Goal: Book appointment/travel/reservation

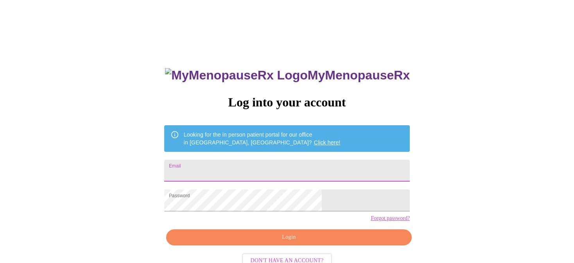
click at [245, 168] on input "Email" at bounding box center [287, 171] width 246 height 22
type input "[EMAIL_ADDRESS][DOMAIN_NAME]"
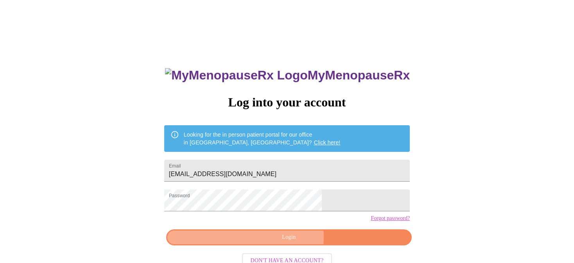
click at [277, 242] on span "Login" at bounding box center [289, 237] width 228 height 10
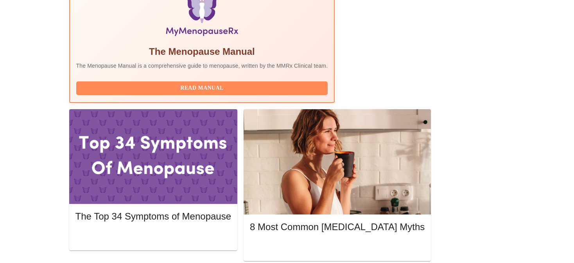
scroll to position [272, 0]
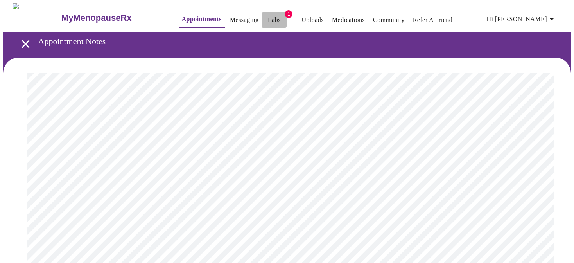
click at [268, 16] on link "Labs" at bounding box center [274, 19] width 13 height 11
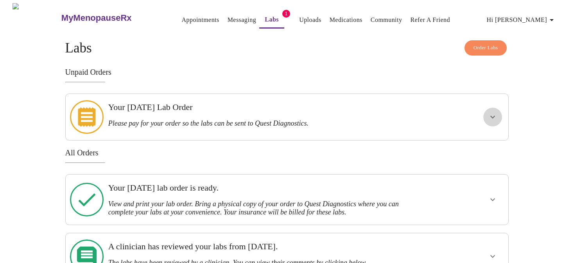
click at [496, 112] on icon "show more" at bounding box center [492, 116] width 9 height 9
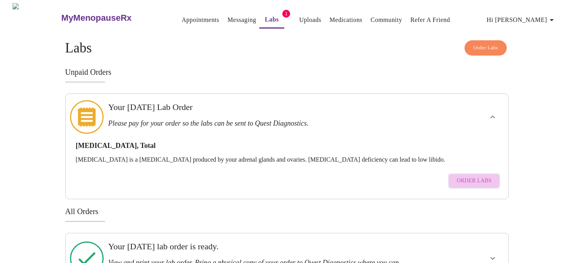
click at [466, 176] on span "Order Labs" at bounding box center [474, 181] width 35 height 10
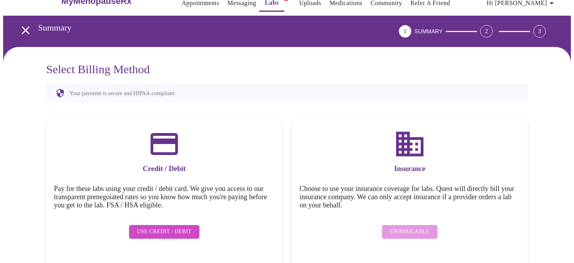
scroll to position [23, 0]
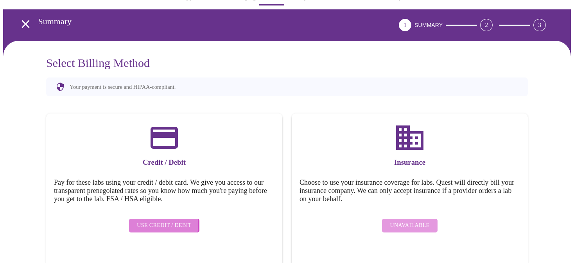
click at [160, 221] on span "Use Credit / Debit" at bounding box center [164, 226] width 55 height 10
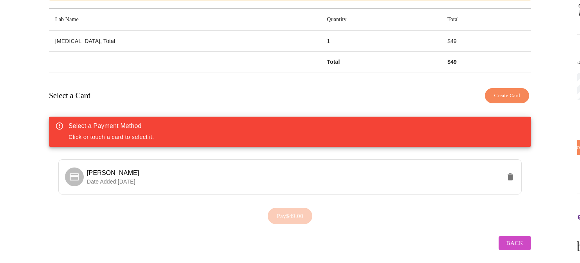
scroll to position [121, 0]
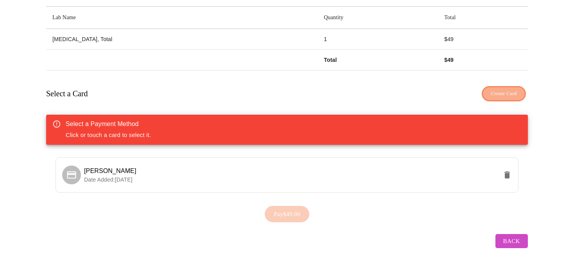
click at [508, 89] on span "Create Card" at bounding box center [504, 93] width 26 height 9
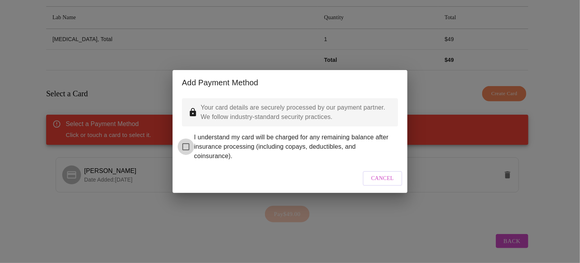
click at [186, 141] on input "I understand my card will be charged for any remaining balance after insurance …" at bounding box center [186, 146] width 16 height 16
checkbox input "true"
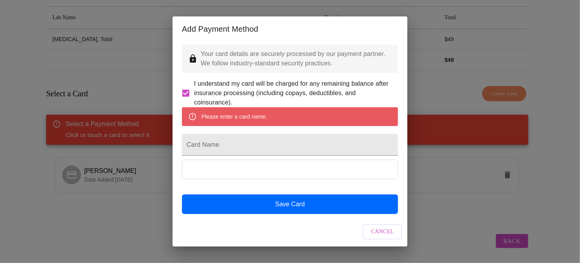
scroll to position [12, 0]
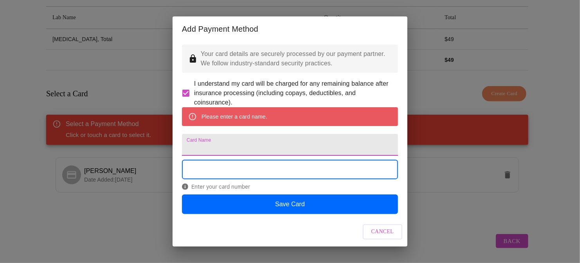
click at [225, 138] on input "Card Name" at bounding box center [290, 145] width 216 height 22
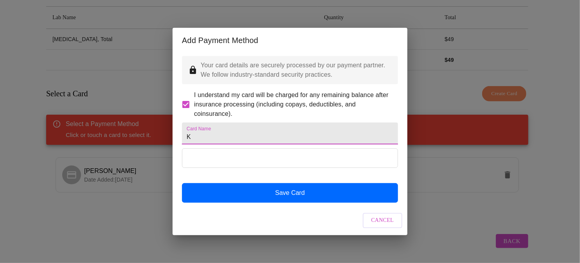
scroll to position [0, 0]
type input "Kimberly A Wood"
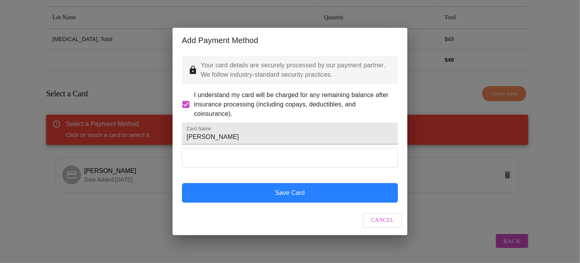
click at [282, 203] on button "Save Card" at bounding box center [290, 193] width 216 height 20
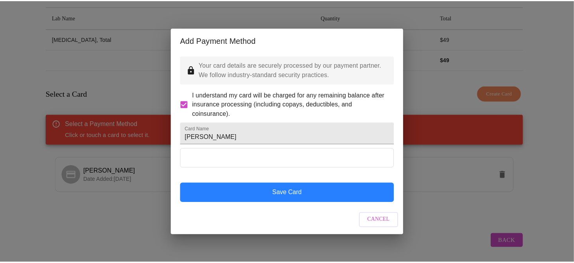
scroll to position [45, 0]
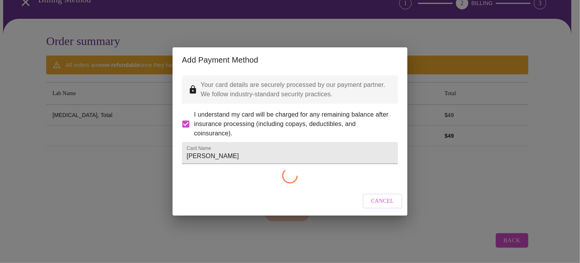
checkbox input "false"
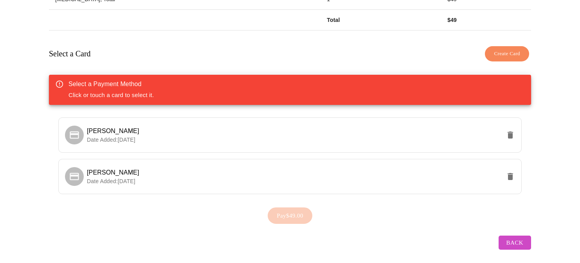
scroll to position [162, 0]
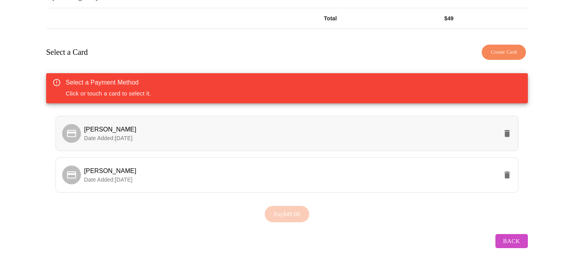
click at [99, 126] on span "Kimberly Wood" at bounding box center [110, 129] width 52 height 7
click at [507, 130] on icon "delete" at bounding box center [507, 133] width 5 height 7
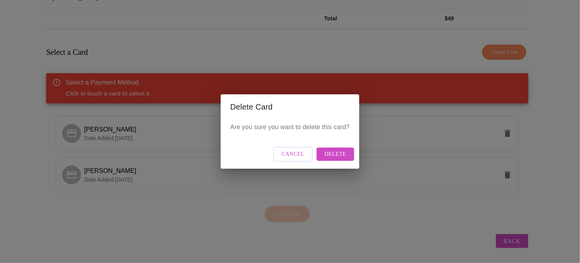
click at [322, 151] on button "Delete" at bounding box center [334, 154] width 37 height 14
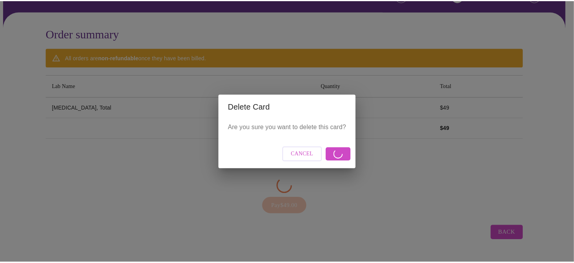
scroll to position [45, 0]
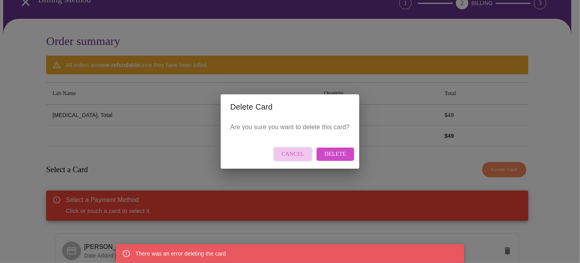
click at [293, 152] on span "Cancel" at bounding box center [293, 154] width 23 height 10
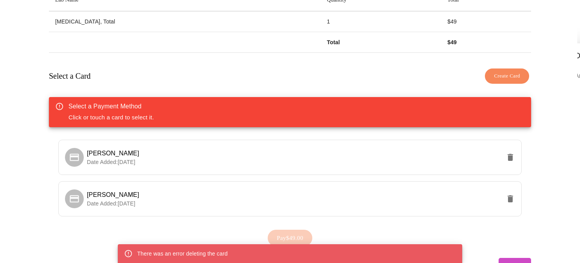
scroll to position [162, 0]
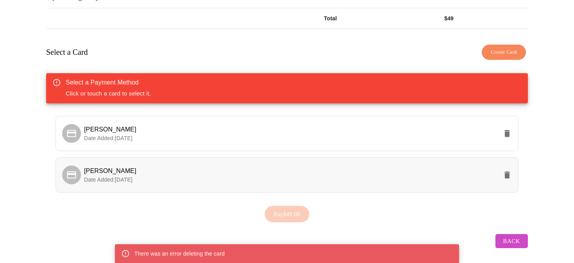
click at [120, 176] on span "Date Added: 08-21-2025" at bounding box center [108, 179] width 49 height 6
click at [509, 130] on icon "delete" at bounding box center [507, 133] width 5 height 7
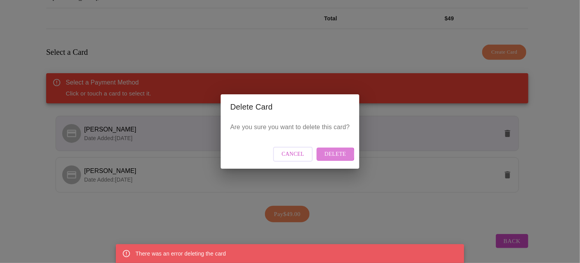
click at [332, 154] on span "Delete" at bounding box center [335, 154] width 22 height 10
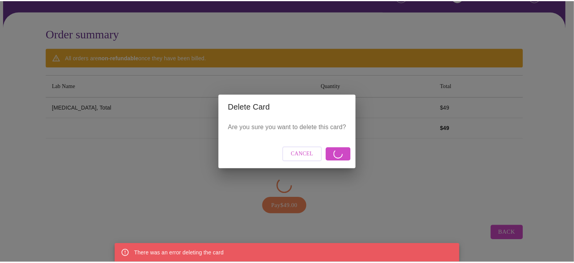
scroll to position [45, 0]
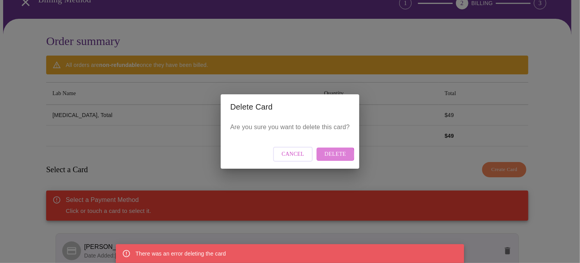
click at [332, 155] on span "Delete" at bounding box center [335, 154] width 22 height 10
click at [558, 98] on div "Delete Card Are you sure you want to delete this card? Cancel Delete" at bounding box center [290, 131] width 580 height 263
click at [302, 149] on span "Cancel" at bounding box center [293, 154] width 23 height 10
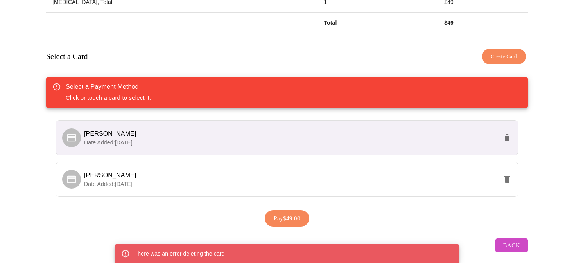
scroll to position [162, 0]
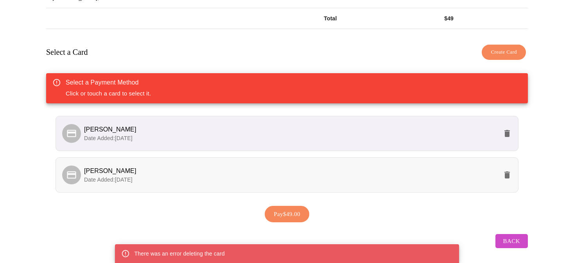
click at [117, 169] on span "Kimberly A Wood" at bounding box center [110, 170] width 52 height 7
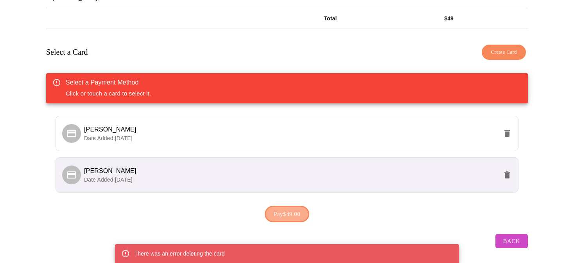
click at [287, 209] on span "Pay $49.00" at bounding box center [287, 214] width 27 height 10
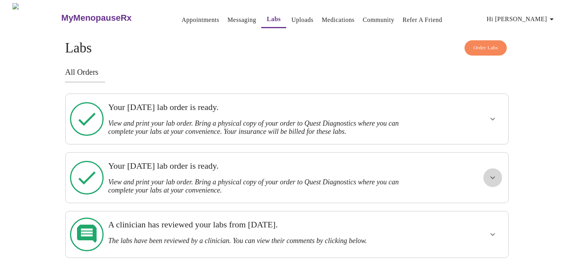
click at [496, 173] on icon "show more" at bounding box center [492, 177] width 9 height 9
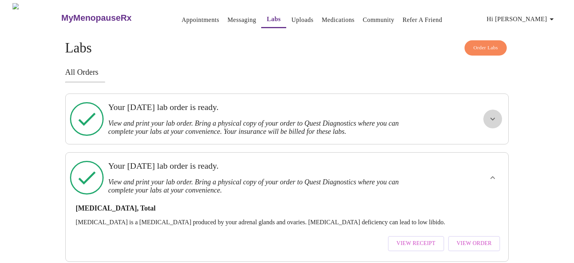
click at [492, 116] on icon "show more" at bounding box center [492, 118] width 9 height 9
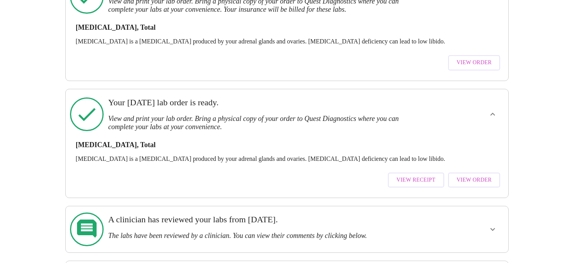
scroll to position [122, 0]
click at [407, 175] on span "View Receipt" at bounding box center [416, 180] width 39 height 10
click at [472, 175] on span "View Order" at bounding box center [474, 180] width 35 height 10
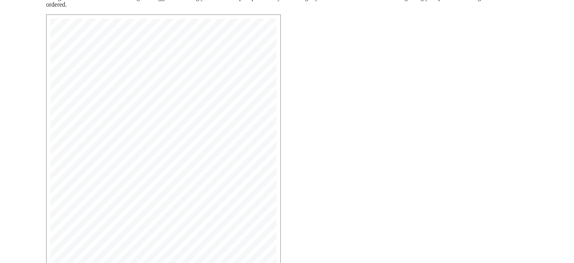
scroll to position [127, 0]
click at [316, 127] on div "MyMenopauseRx Medical Group 1604 N Main St Wheaton, IL 60187 Phone: (630) 480-0…" at bounding box center [287, 175] width 494 height 337
click at [72, 238] on span "Open Larger PDF" at bounding box center [82, 235] width 50 height 10
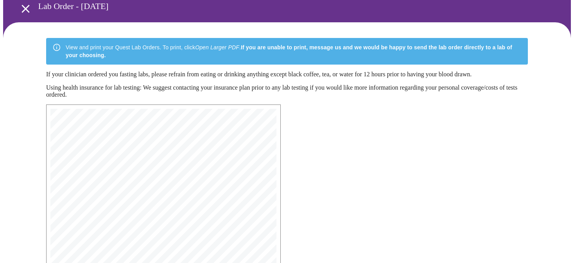
scroll to position [0, 0]
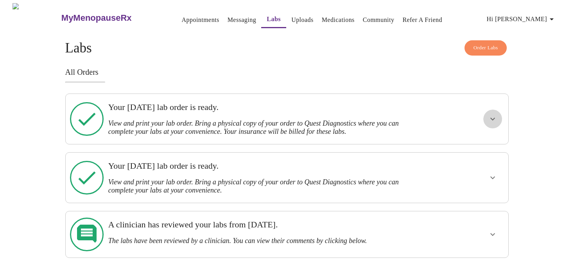
click at [492, 117] on icon "show more" at bounding box center [492, 118] width 9 height 9
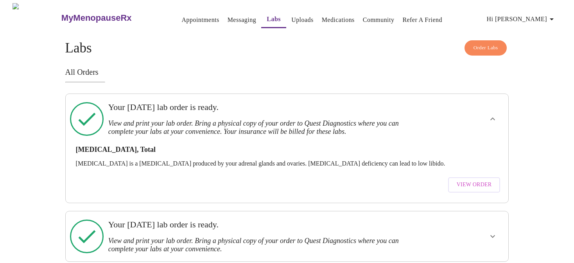
click at [471, 180] on span "View Order" at bounding box center [474, 185] width 35 height 10
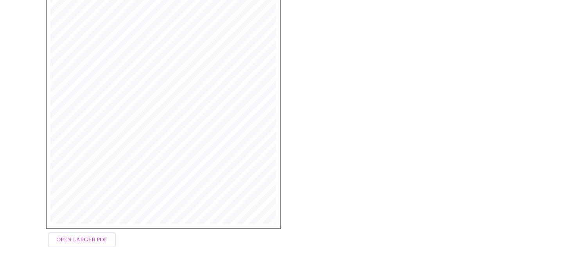
scroll to position [214, 0]
click at [78, 238] on span "Open Larger PDF" at bounding box center [82, 239] width 50 height 10
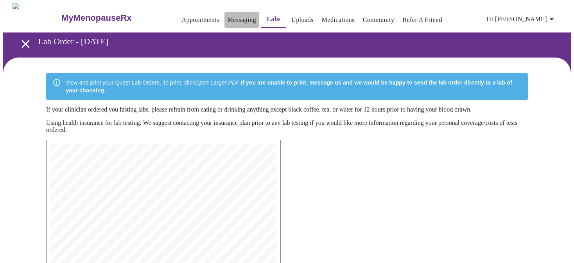
click at [228, 16] on link "Messaging" at bounding box center [242, 19] width 29 height 11
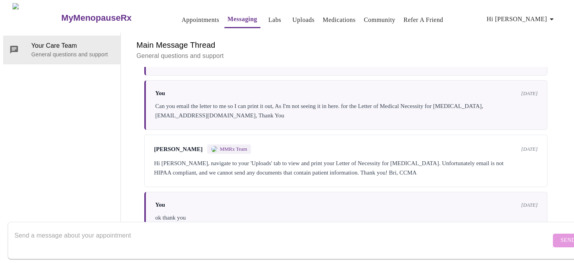
click at [268, 16] on link "Labs" at bounding box center [274, 19] width 13 height 11
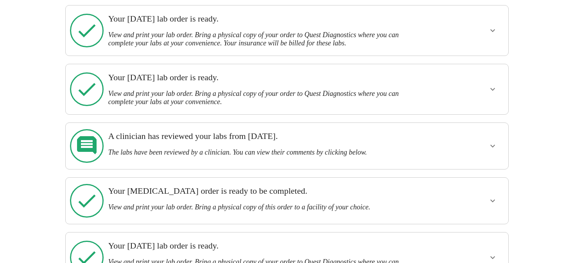
scroll to position [92, 0]
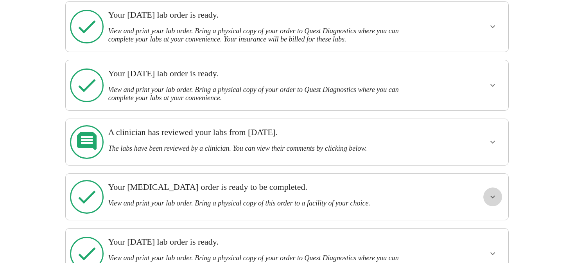
click at [492, 192] on icon "show more" at bounding box center [492, 196] width 9 height 9
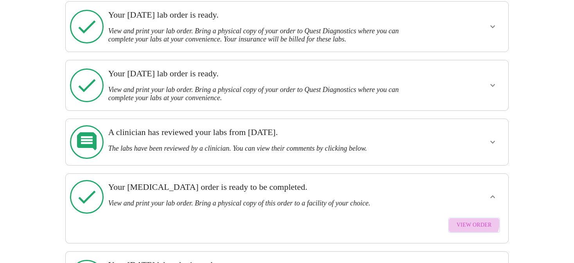
click at [474, 220] on span "View Order" at bounding box center [474, 225] width 35 height 10
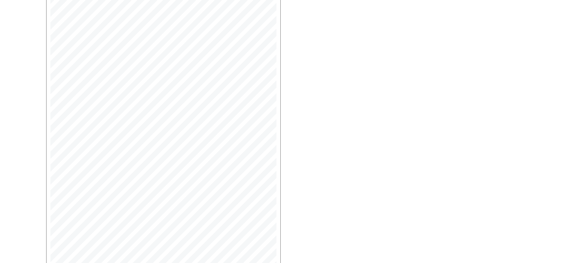
scroll to position [220, 0]
click at [78, 237] on span "Open Larger PDF" at bounding box center [82, 240] width 50 height 10
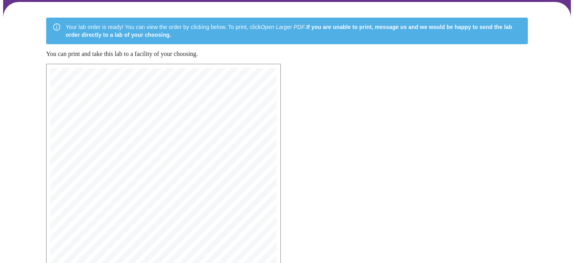
scroll to position [0, 0]
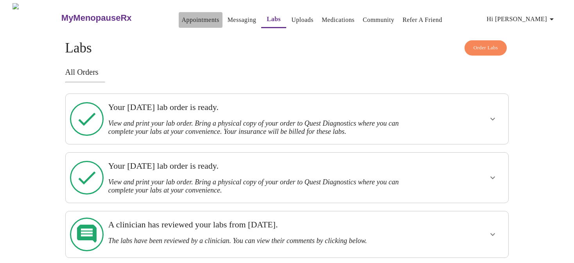
click at [184, 14] on link "Appointments" at bounding box center [201, 19] width 38 height 11
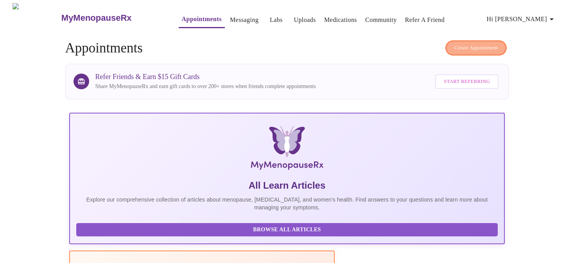
click at [476, 43] on span "Create Appointment" at bounding box center [477, 47] width 44 height 9
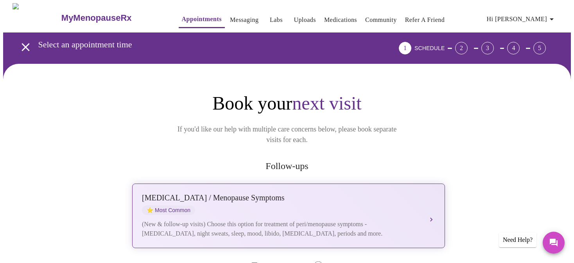
click at [192, 193] on div "Perimenopause / Menopause Symptoms" at bounding box center [281, 197] width 278 height 9
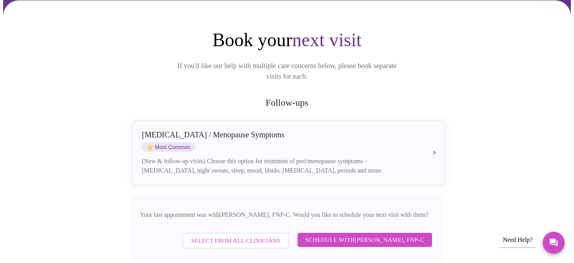
scroll to position [62, 0]
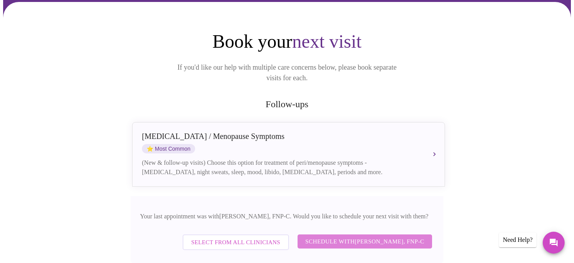
click at [353, 236] on span "Schedule with Elizabeth Hederman, FNP-C" at bounding box center [364, 241] width 119 height 10
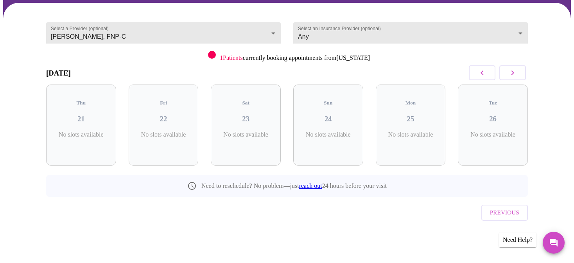
scroll to position [44, 0]
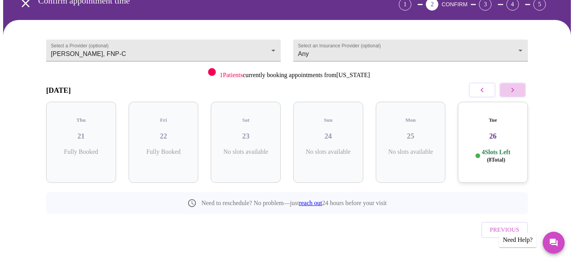
click at [512, 90] on icon "button" at bounding box center [512, 89] width 9 height 9
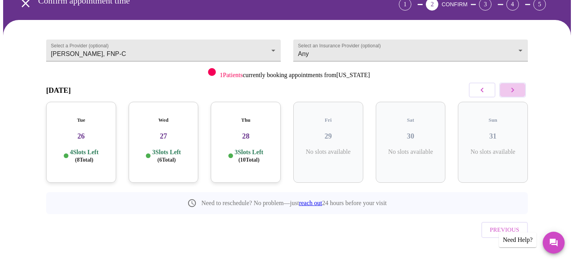
click at [512, 90] on icon "button" at bounding box center [512, 89] width 9 height 9
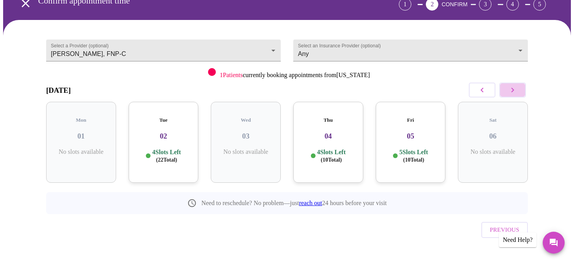
click at [512, 90] on icon "button" at bounding box center [512, 89] width 9 height 9
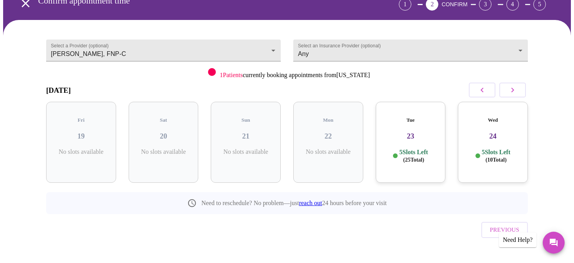
click at [512, 90] on icon "button" at bounding box center [512, 89] width 9 height 9
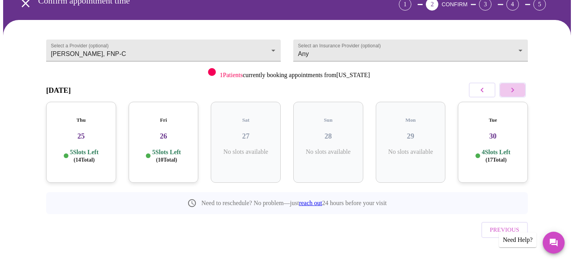
click at [512, 90] on icon "button" at bounding box center [512, 89] width 9 height 9
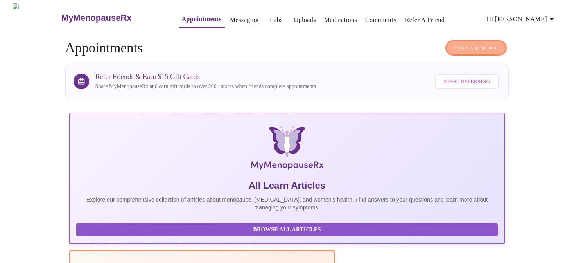
click at [483, 40] on button "Create Appointment" at bounding box center [477, 47] width 62 height 15
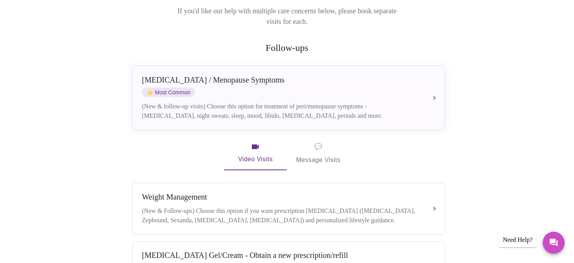
scroll to position [119, 0]
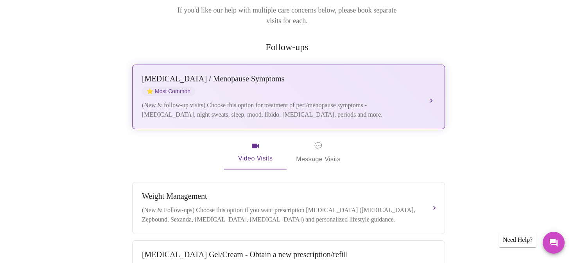
click at [284, 74] on div "Perimenopause / Menopause Symptoms" at bounding box center [281, 78] width 278 height 9
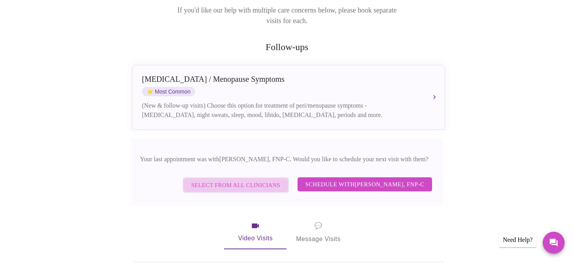
click at [232, 180] on span "Select from All Clinicians" at bounding box center [235, 185] width 89 height 10
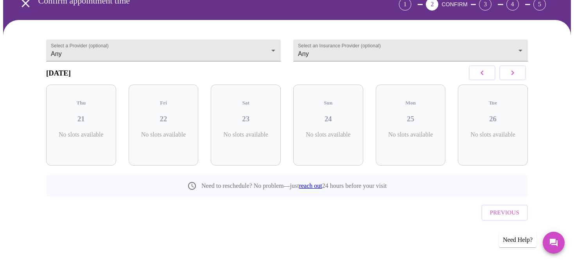
scroll to position [31, 0]
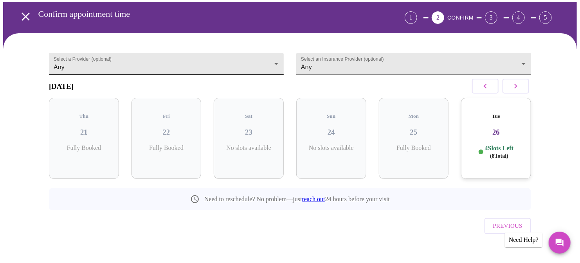
click at [275, 61] on body "MyMenopauseRx Appointments Messaging Labs Uploads Medications Community Refer a…" at bounding box center [289, 123] width 573 height 300
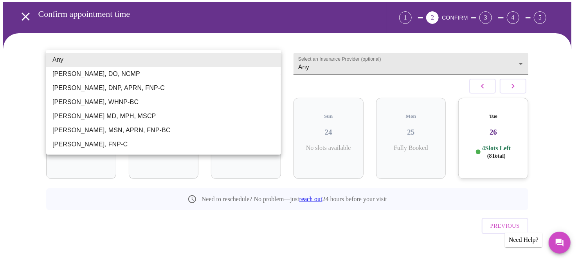
click at [308, 29] on div at bounding box center [290, 131] width 580 height 263
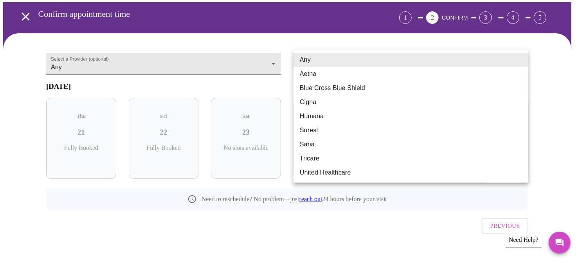
click at [483, 61] on body "MyMenopauseRx Appointments Messaging Labs Uploads Medications Community Refer a…" at bounding box center [289, 123] width 573 height 300
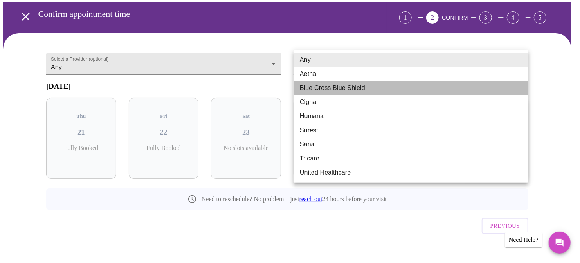
click at [403, 86] on li "Blue Cross Blue Shield" at bounding box center [410, 88] width 235 height 14
type input "Blue Cross Blue Shield"
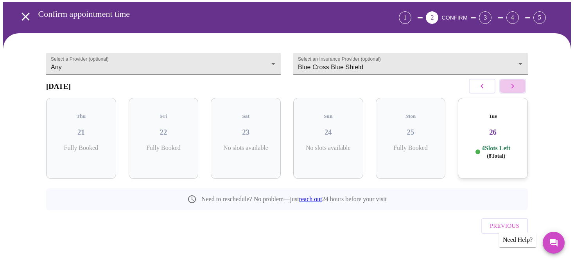
click at [512, 89] on icon "button" at bounding box center [512, 85] width 9 height 9
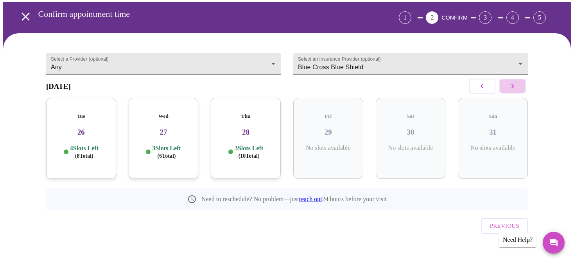
click at [512, 89] on icon "button" at bounding box center [512, 85] width 9 height 9
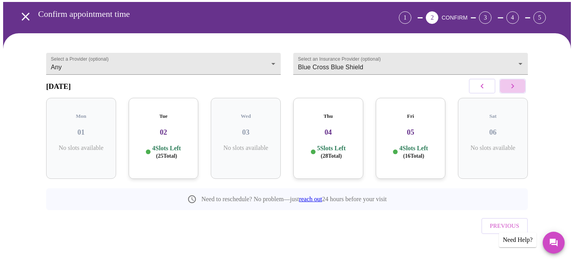
click at [512, 89] on icon "button" at bounding box center [512, 85] width 9 height 9
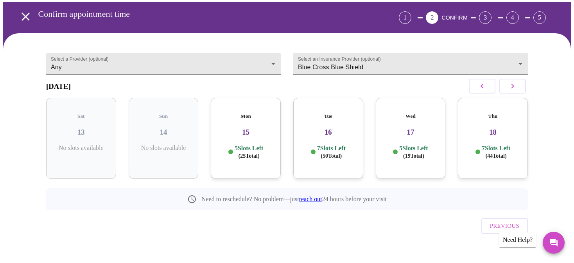
click at [512, 89] on icon "button" at bounding box center [512, 85] width 9 height 9
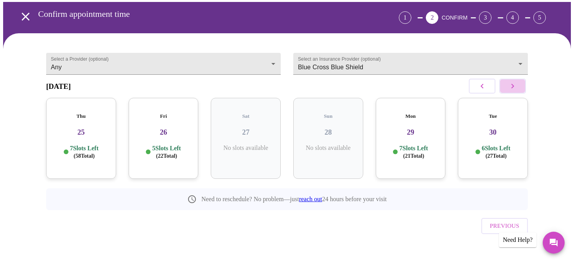
click at [512, 89] on icon "button" at bounding box center [512, 85] width 9 height 9
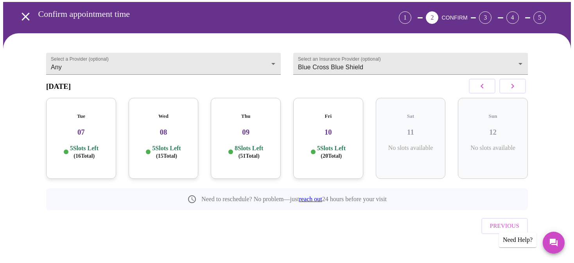
click at [251, 133] on h3 "09" at bounding box center [246, 132] width 58 height 9
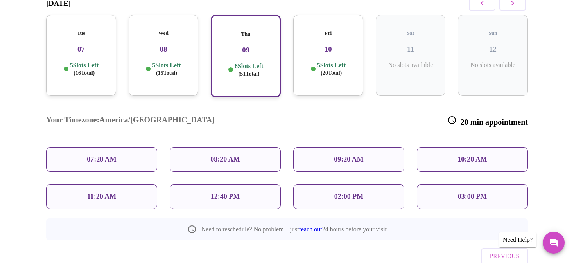
scroll to position [115, 0]
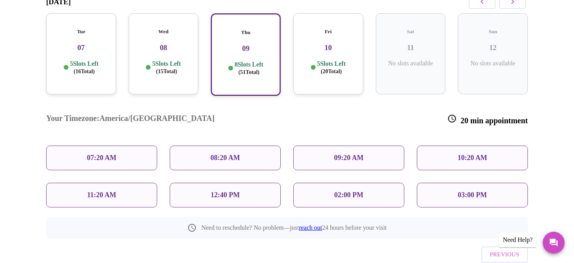
click at [104, 191] on p "11:20 AM" at bounding box center [101, 195] width 29 height 8
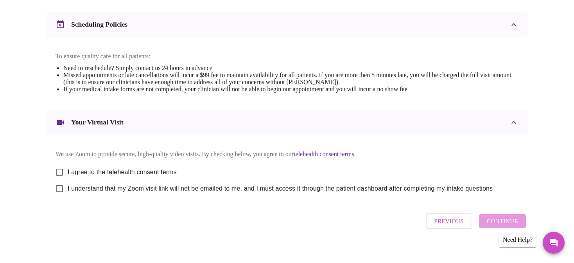
scroll to position [304, 0]
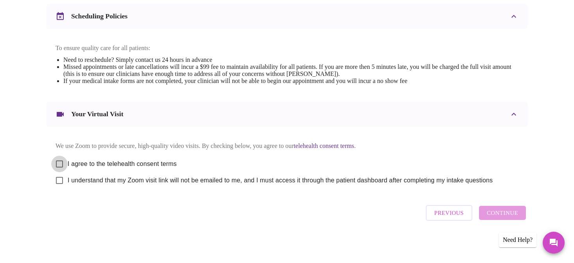
click at [61, 160] on input "I agree to the telehealth consent terms" at bounding box center [59, 164] width 16 height 16
checkbox input "true"
click at [59, 180] on input "I understand that my Zoom visit link will not be emailed to me, and I must acce…" at bounding box center [59, 180] width 16 height 16
checkbox input "true"
click at [495, 214] on span "Continue" at bounding box center [502, 213] width 31 height 10
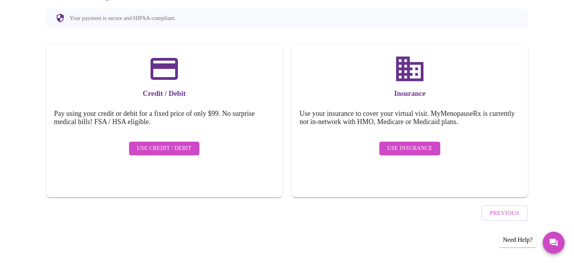
scroll to position [70, 0]
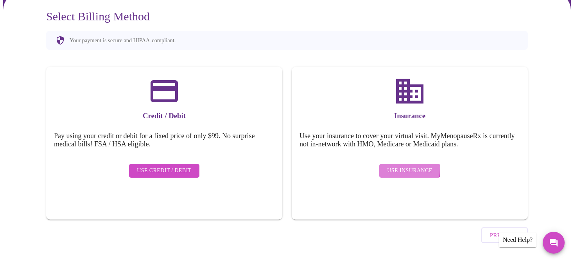
click at [392, 166] on span "Use Insurance" at bounding box center [409, 171] width 45 height 10
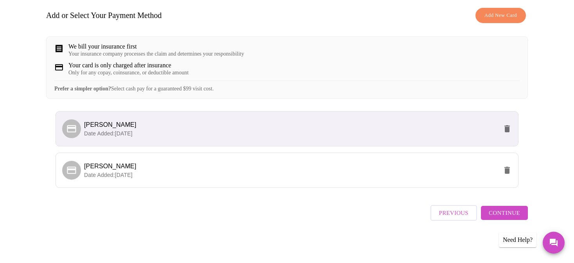
scroll to position [118, 0]
click at [259, 168] on span "Kimberly A Wood" at bounding box center [291, 166] width 414 height 9
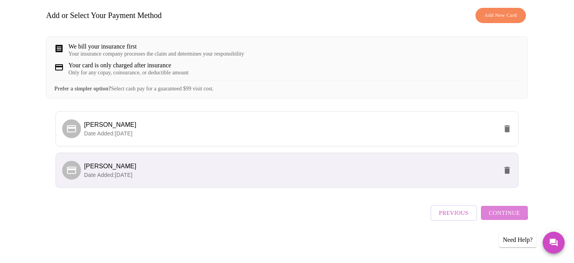
click at [494, 213] on span "Continue" at bounding box center [504, 213] width 31 height 10
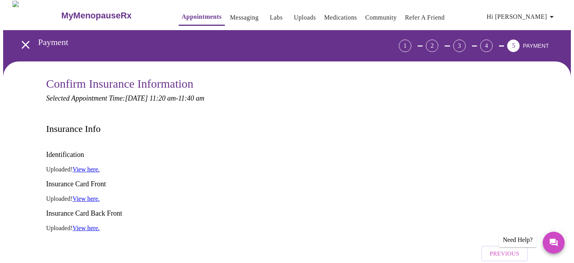
scroll to position [0, 0]
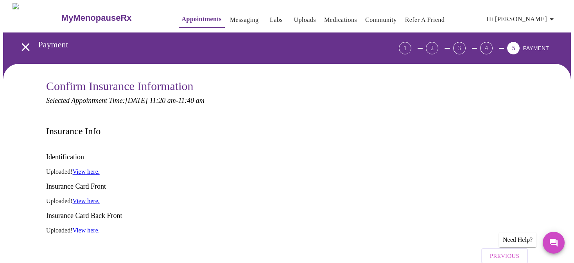
click at [90, 198] on link "View here." at bounding box center [86, 201] width 27 height 7
click at [83, 168] on link "View here." at bounding box center [86, 171] width 27 height 7
click at [86, 227] on link "View here." at bounding box center [86, 230] width 27 height 7
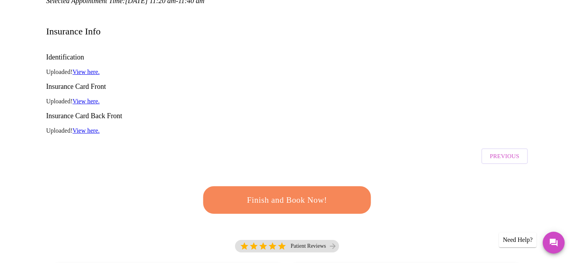
scroll to position [96, 0]
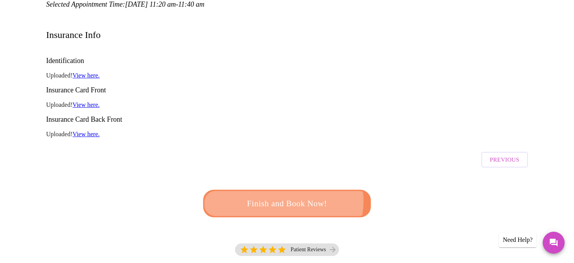
click at [281, 196] on span "Finish and Book Now!" at bounding box center [287, 203] width 145 height 14
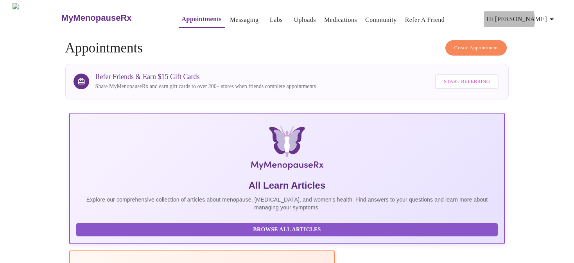
click at [536, 17] on span "Hi [PERSON_NAME]" at bounding box center [522, 19] width 70 height 11
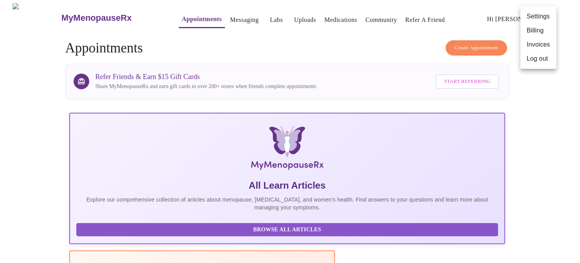
click at [535, 57] on li "Log out" at bounding box center [538, 59] width 36 height 14
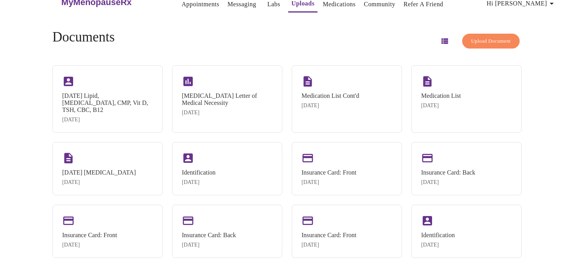
scroll to position [28, 0]
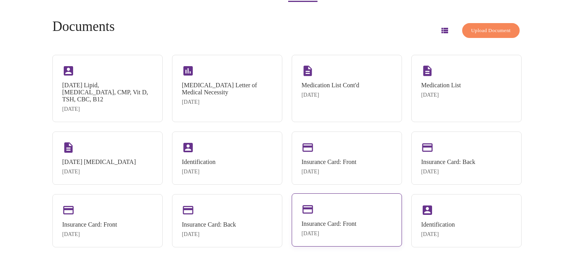
click at [352, 211] on div "Insurance Card: Front Feb 26, 2025" at bounding box center [347, 219] width 110 height 53
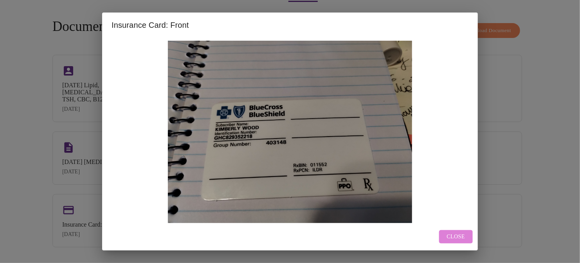
click at [455, 233] on span "Close" at bounding box center [456, 237] width 18 height 10
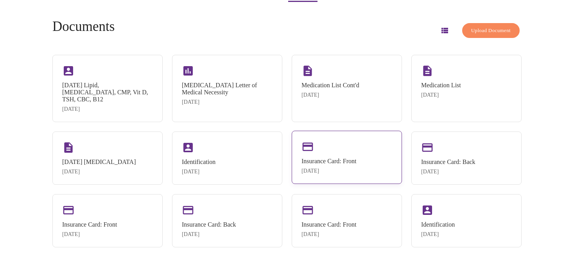
click at [342, 158] on div "Insurance Card: Front" at bounding box center [329, 161] width 55 height 7
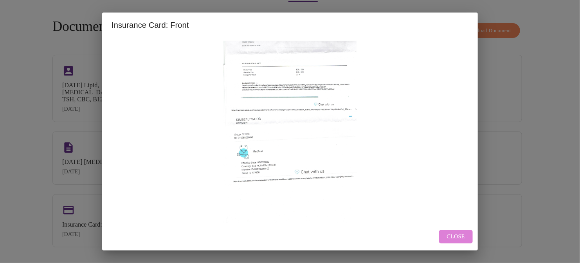
click at [450, 234] on span "Close" at bounding box center [456, 237] width 18 height 10
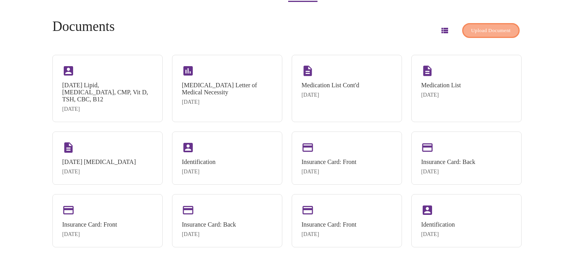
click at [477, 26] on span "Upload Document" at bounding box center [491, 30] width 40 height 9
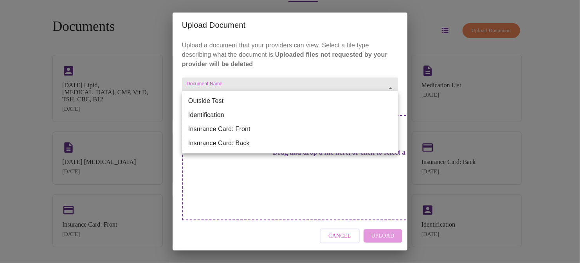
click at [283, 99] on body "MyMenopauseRx Appointments Messaging Labs Uploads Medications Community Refer a…" at bounding box center [289, 118] width 573 height 283
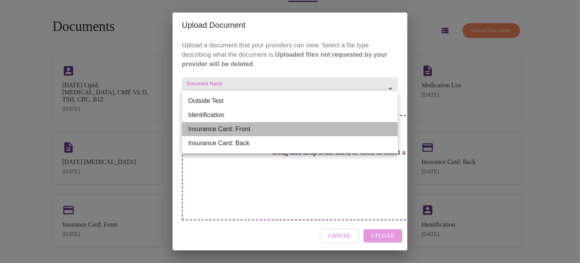
click at [245, 126] on li "Insurance Card: Front" at bounding box center [290, 129] width 216 height 14
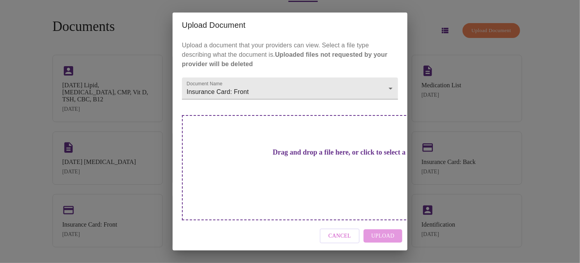
click at [269, 156] on h3 "Drag and drop a file here, or click to select a file" at bounding box center [345, 152] width 216 height 8
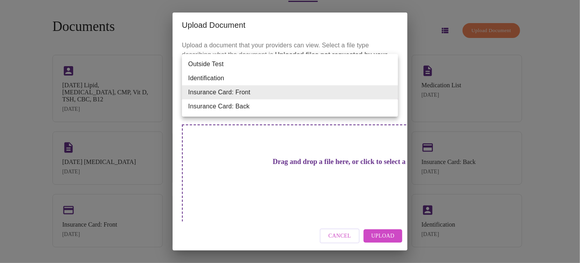
click at [386, 93] on body "MyMenopauseRx Appointments Messaging Labs Uploads Medications Community Refer a…" at bounding box center [289, 118] width 573 height 283
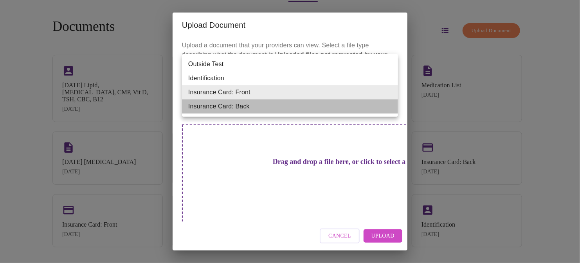
click at [321, 105] on li "Insurance Card: Back" at bounding box center [290, 106] width 216 height 14
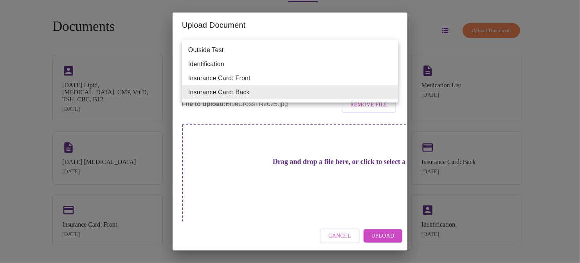
click at [379, 91] on body "MyMenopauseRx Appointments Messaging Labs Uploads Medications Community Refer a…" at bounding box center [289, 118] width 573 height 283
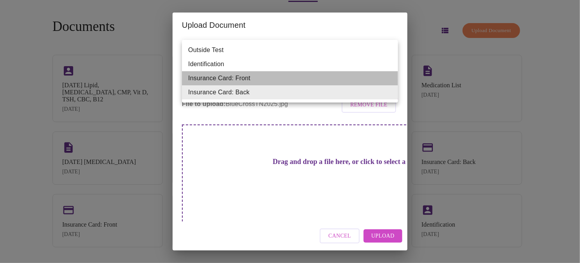
click at [300, 75] on li "Insurance Card: Front" at bounding box center [290, 78] width 216 height 14
type input "Insurance Card: Front"
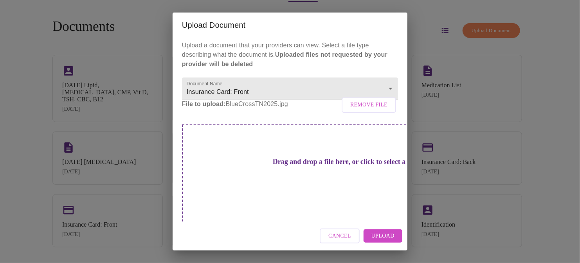
click at [289, 234] on div "Cancel Upload" at bounding box center [290, 235] width 235 height 29
click at [393, 231] on span "Upload" at bounding box center [382, 236] width 23 height 10
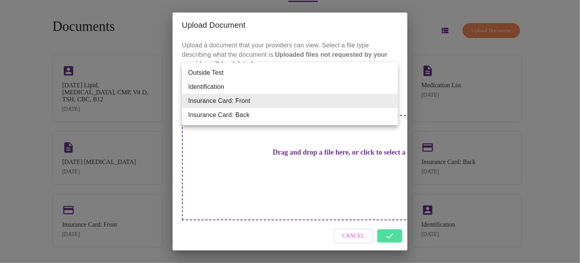
click at [389, 104] on body "MyMenopauseRx Appointments Messaging Labs Uploads Medications Community Refer a…" at bounding box center [289, 118] width 573 height 283
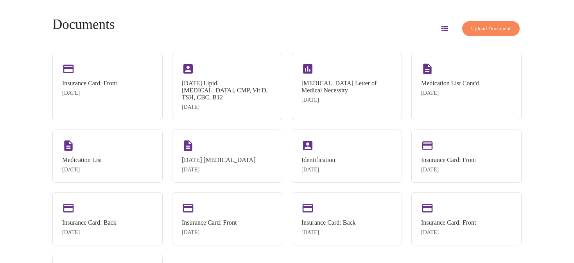
click at [358, 115] on div "Testosterone Letter of Medical Necessity Jun 30, 2025" at bounding box center [347, 86] width 110 height 67
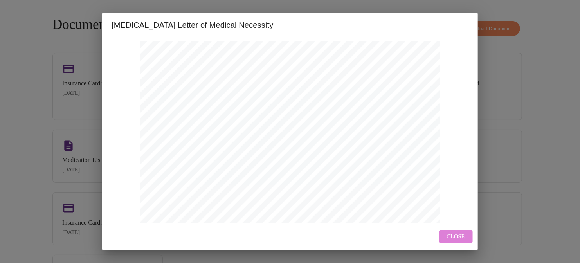
click at [448, 237] on span "Close" at bounding box center [456, 237] width 18 height 10
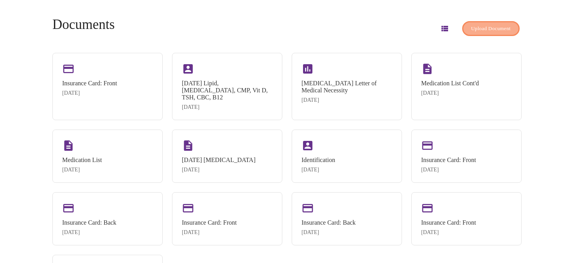
click at [473, 27] on span "Upload Document" at bounding box center [491, 28] width 40 height 9
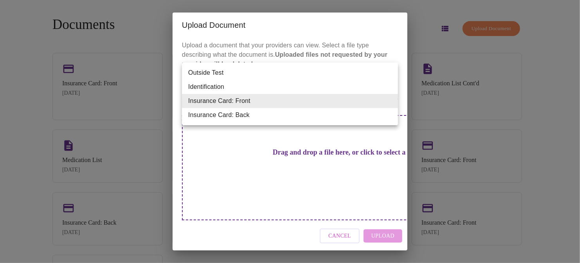
click at [317, 100] on body "MyMenopauseRx Appointments Messaging Labs Uploads Medications Community Refer a…" at bounding box center [289, 147] width 573 height 345
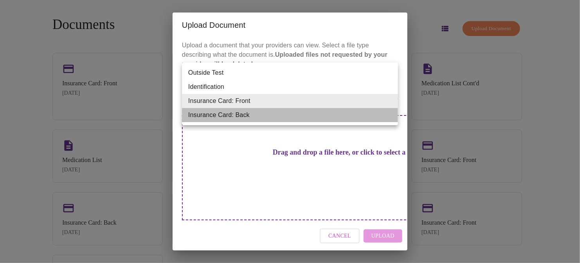
click at [302, 116] on li "Insurance Card: Back" at bounding box center [290, 115] width 216 height 14
type input "Insurance Card: Back"
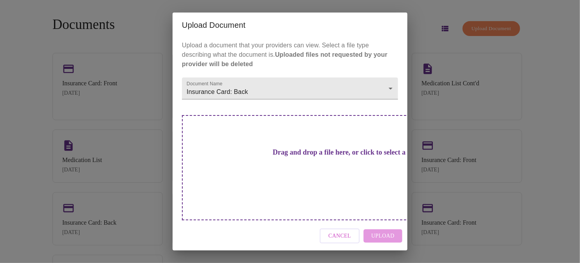
click at [333, 156] on h3 "Drag and drop a file here, or click to select a file" at bounding box center [345, 152] width 216 height 8
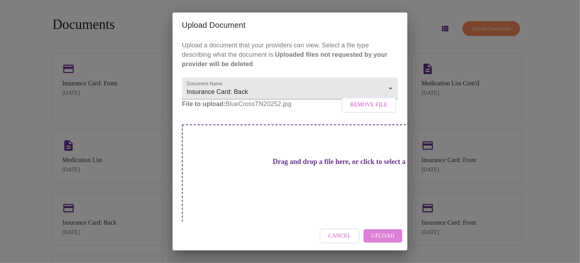
click at [383, 231] on span "Upload" at bounding box center [382, 236] width 23 height 10
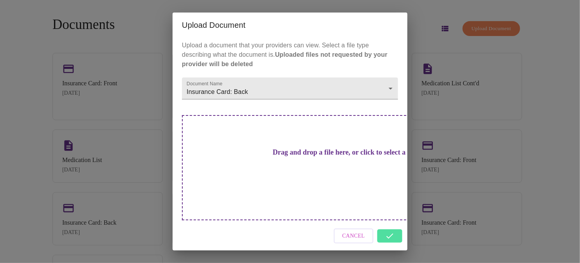
click at [480, 69] on div "Upload Document Upload a document that your providers can view. Select a file t…" at bounding box center [290, 131] width 580 height 263
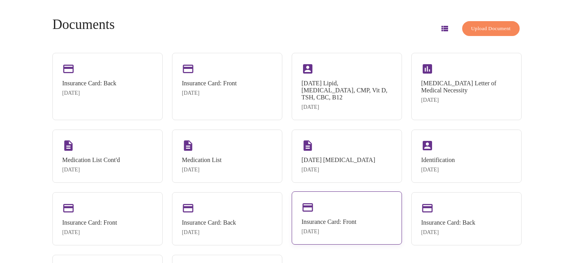
click at [327, 223] on div "Insurance Card: Front" at bounding box center [329, 221] width 55 height 7
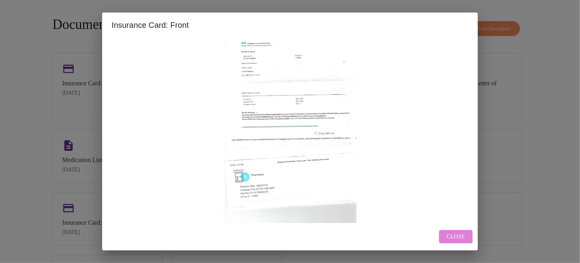
click at [453, 232] on span "Close" at bounding box center [456, 237] width 18 height 10
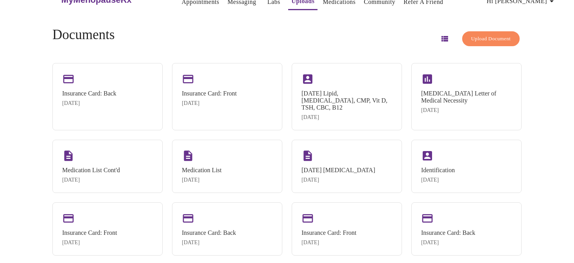
scroll to position [0, 0]
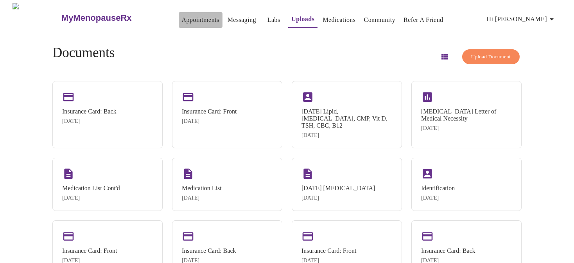
click at [183, 17] on link "Appointments" at bounding box center [201, 19] width 38 height 11
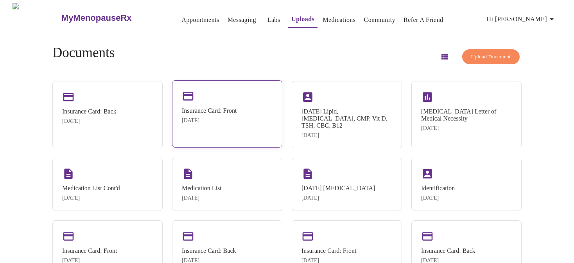
click at [217, 111] on div "Insurance Card: Front" at bounding box center [209, 110] width 55 height 7
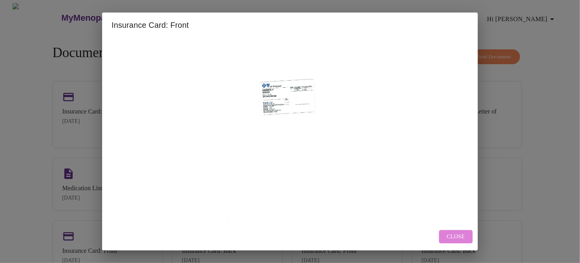
click at [456, 235] on span "Close" at bounding box center [456, 237] width 18 height 10
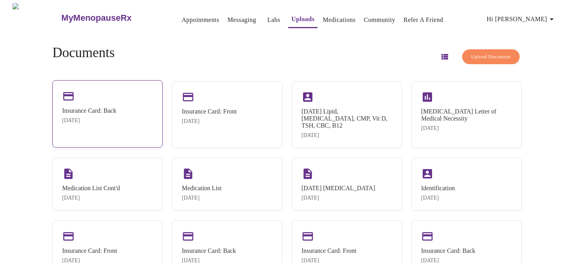
click at [125, 127] on div "Insurance Card: Back [DATE]" at bounding box center [107, 113] width 110 height 67
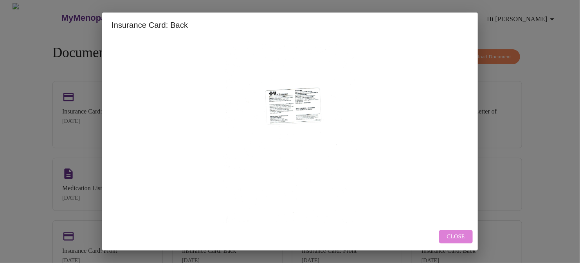
click at [451, 237] on span "Close" at bounding box center [456, 237] width 18 height 10
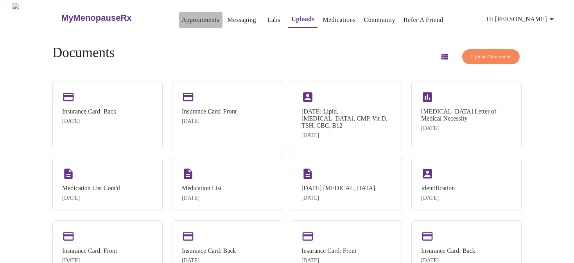
click at [188, 16] on link "Appointments" at bounding box center [201, 19] width 38 height 11
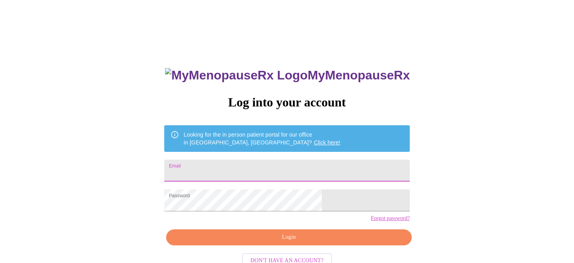
click at [242, 168] on input "Email" at bounding box center [287, 171] width 246 height 22
type input "[EMAIL_ADDRESS][DOMAIN_NAME]"
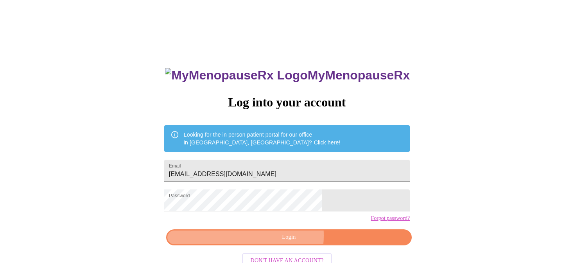
click at [272, 242] on span "Login" at bounding box center [289, 237] width 228 height 10
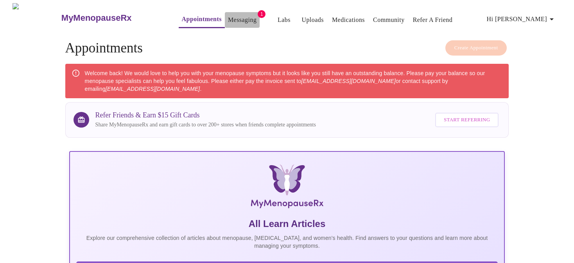
click at [228, 17] on link "Messaging" at bounding box center [242, 19] width 29 height 11
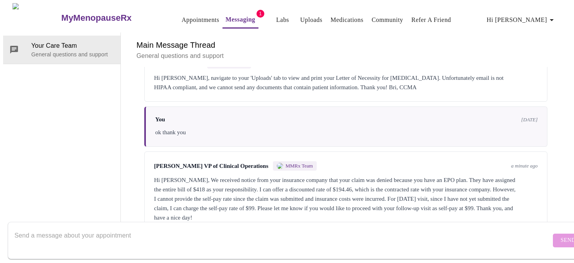
scroll to position [1973, 0]
click at [124, 228] on textarea "Send a message about your appointment" at bounding box center [282, 240] width 537 height 25
type textarea "Ok lets do the self pay for $99"
click at [553, 234] on button "Send" at bounding box center [568, 241] width 31 height 14
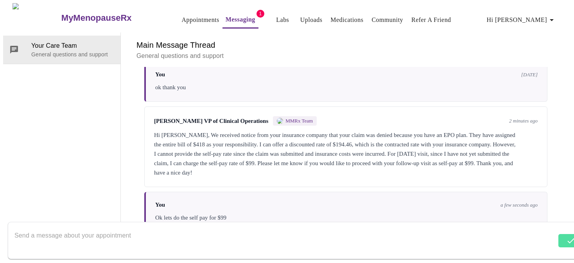
scroll to position [2020, 0]
click at [111, 229] on textarea "Send a message about your appointment" at bounding box center [282, 240] width 537 height 25
type textarea "On the other Claim Ill have to get something figured out some how"
click at [561, 235] on span "Send" at bounding box center [568, 240] width 15 height 10
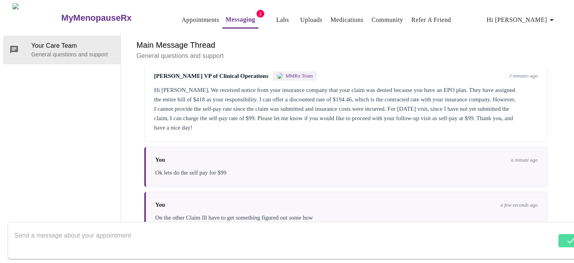
scroll to position [2067, 0]
click at [57, 228] on textarea "Send a message about your appointment" at bounding box center [282, 240] width 537 height 25
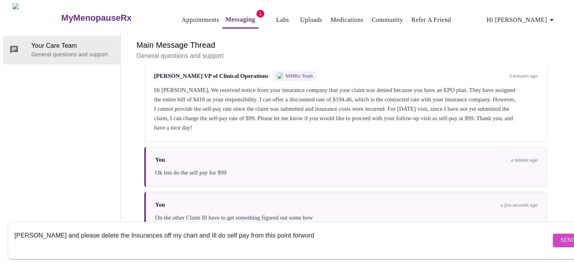
click at [279, 228] on textarea "[PERSON_NAME] and please delete the Insurances off my chart and Ill do self pay…" at bounding box center [282, 240] width 537 height 25
click at [297, 228] on textarea "[PERSON_NAME] and please delete the Insurances off my chart and Ill do self pay…" at bounding box center [282, 240] width 537 height 25
type textarea "[PERSON_NAME] and please delete the Insurances off my chart and Ill do self pay…"
click at [561, 235] on span "Send" at bounding box center [568, 240] width 15 height 10
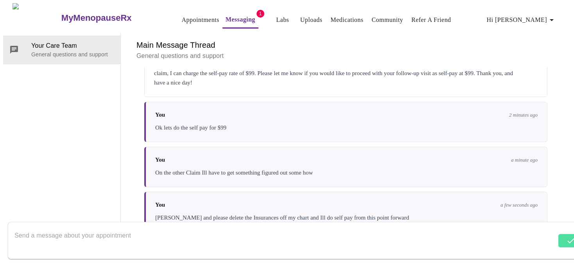
scroll to position [0, 0]
click at [232, 18] on link "Messaging" at bounding box center [241, 19] width 30 height 11
click at [257, 11] on span "1" at bounding box center [261, 14] width 8 height 8
click at [341, 14] on link "Medications" at bounding box center [347, 19] width 33 height 11
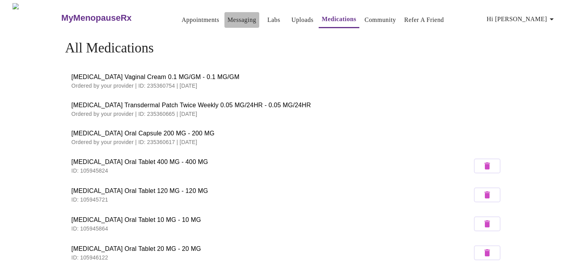
click at [228, 15] on link "Messaging" at bounding box center [242, 19] width 29 height 11
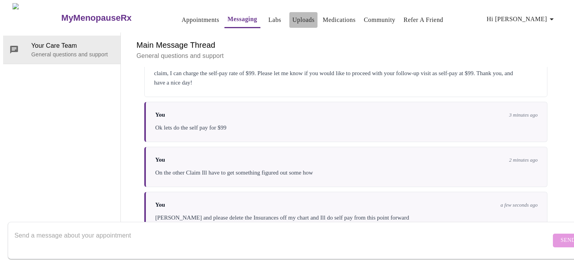
click at [294, 14] on link "Uploads" at bounding box center [304, 19] width 22 height 11
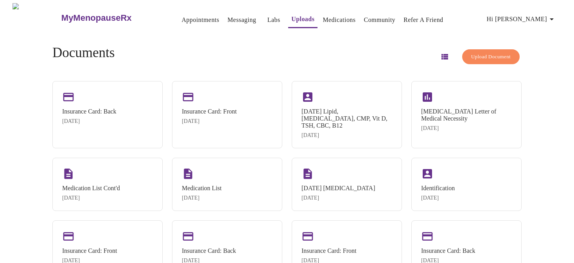
drag, startPoint x: 148, startPoint y: 119, endPoint x: 283, endPoint y: 64, distance: 145.8
click at [283, 64] on div "Documents Upload Document" at bounding box center [286, 56] width 469 height 23
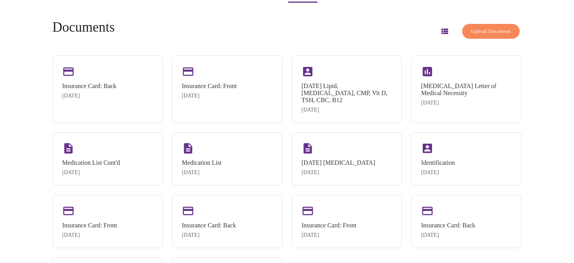
scroll to position [95, 0]
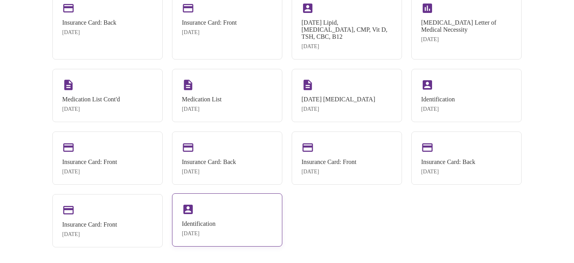
click at [236, 214] on div "Identification [DATE]" at bounding box center [227, 219] width 110 height 53
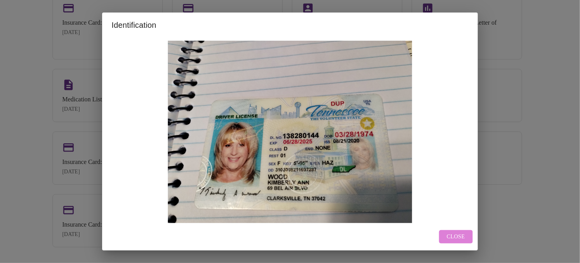
click at [466, 235] on button "Close" at bounding box center [456, 237] width 34 height 14
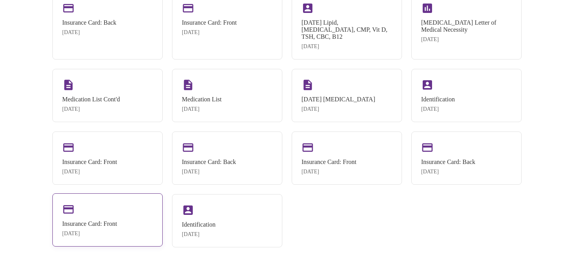
click at [117, 237] on div "[DATE]" at bounding box center [89, 233] width 55 height 6
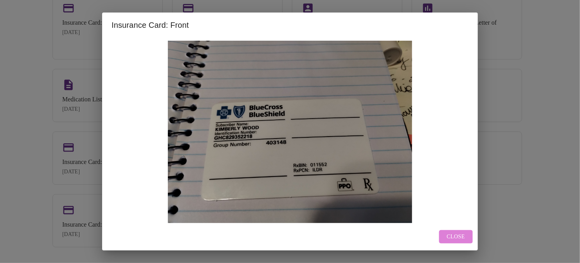
click at [456, 236] on span "Close" at bounding box center [456, 237] width 18 height 10
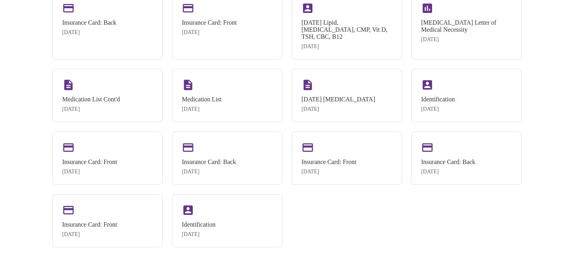
click at [550, 126] on div "MyMenopauseRx Appointments Messaging Labs Uploads Medications Community Refer a…" at bounding box center [287, 86] width 568 height 345
click at [474, 152] on div "Insurance Card: Back [DATE]" at bounding box center [467, 157] width 110 height 53
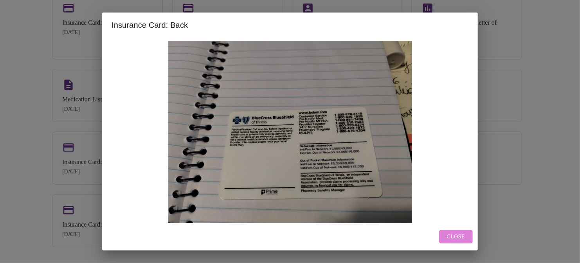
click at [455, 238] on span "Close" at bounding box center [456, 237] width 18 height 10
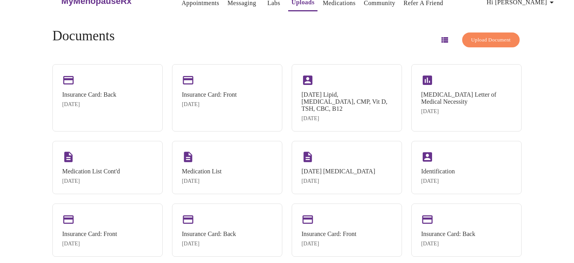
scroll to position [0, 0]
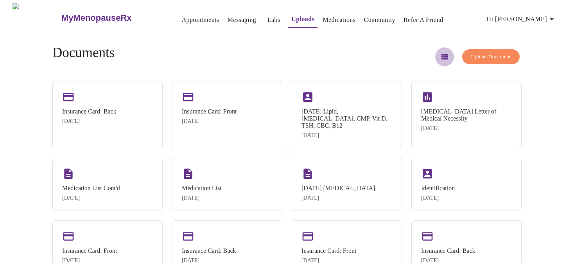
click at [440, 55] on icon "button" at bounding box center [444, 56] width 9 height 9
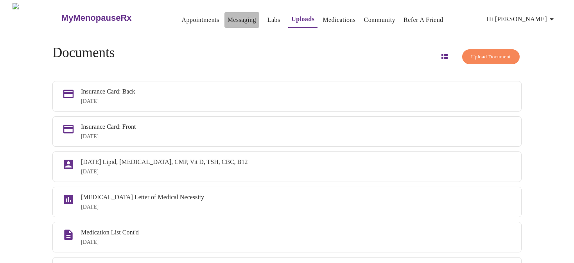
click at [228, 18] on link "Messaging" at bounding box center [242, 19] width 29 height 11
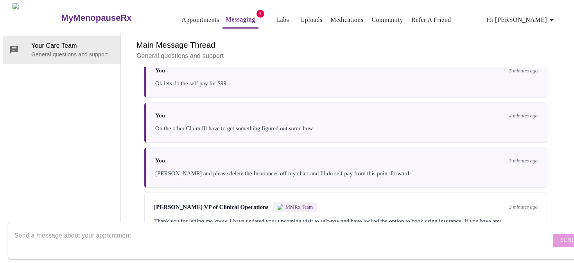
scroll to position [2172, 0]
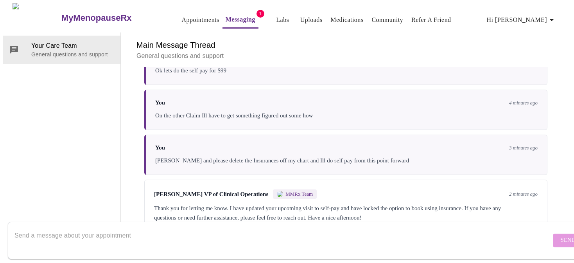
click at [287, 238] on textarea "Send a message about your appointment" at bounding box center [282, 240] width 537 height 25
type textarea "Thank You"
click at [561, 235] on span "Send" at bounding box center [568, 240] width 15 height 10
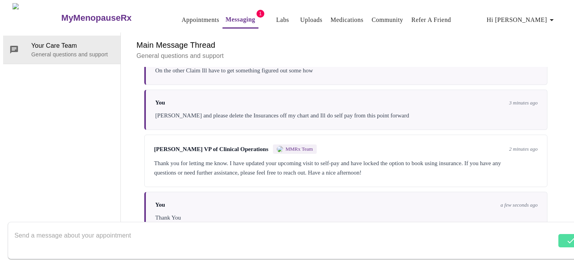
scroll to position [0, 0]
click at [235, 18] on link "Messaging" at bounding box center [241, 19] width 30 height 11
click at [182, 16] on link "Appointments" at bounding box center [201, 19] width 38 height 11
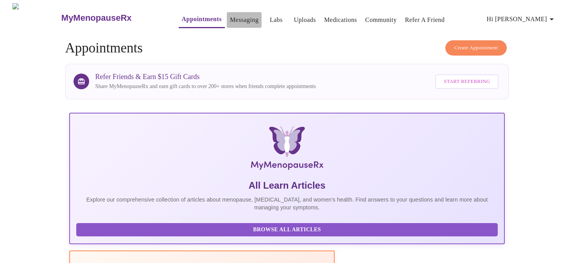
click at [230, 16] on link "Messaging" at bounding box center [244, 19] width 29 height 11
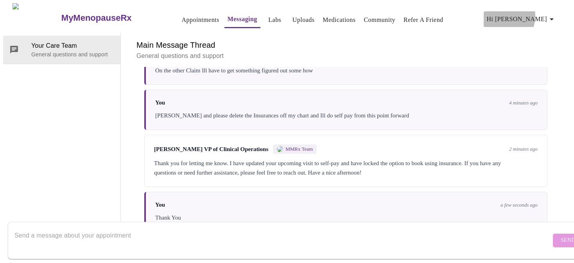
click at [530, 14] on span "Hi [PERSON_NAME]" at bounding box center [522, 19] width 70 height 11
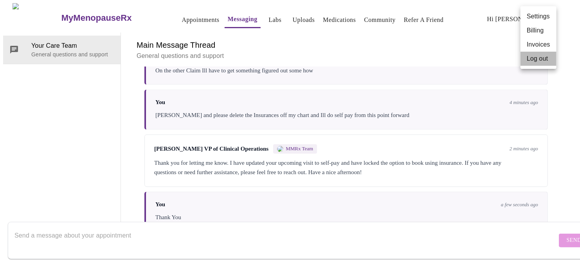
click at [531, 61] on li "Log out" at bounding box center [538, 59] width 36 height 14
